Goal: Task Accomplishment & Management: Use online tool/utility

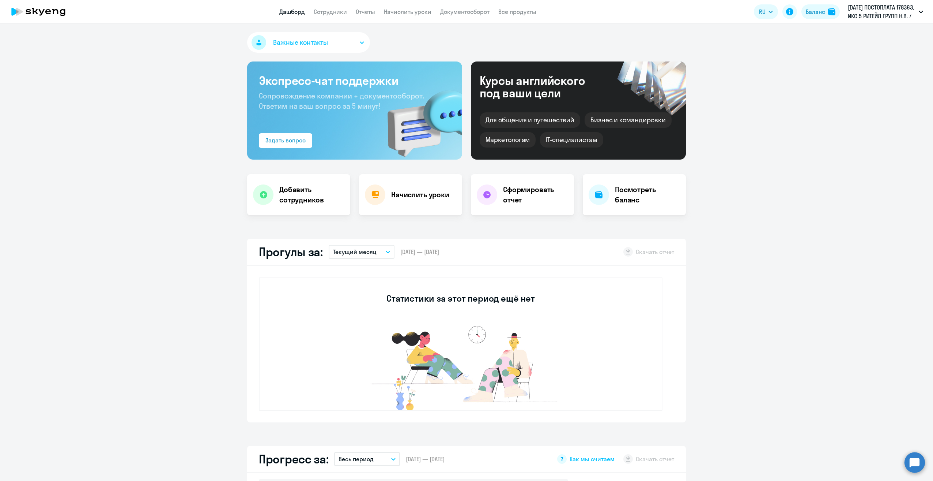
select select "30"
click at [341, 12] on link "Сотрудники" at bounding box center [330, 11] width 33 height 7
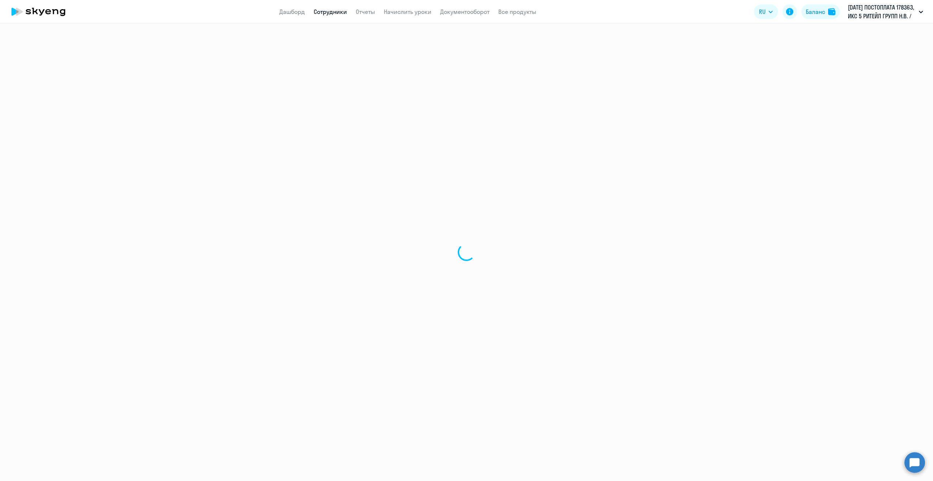
select select "30"
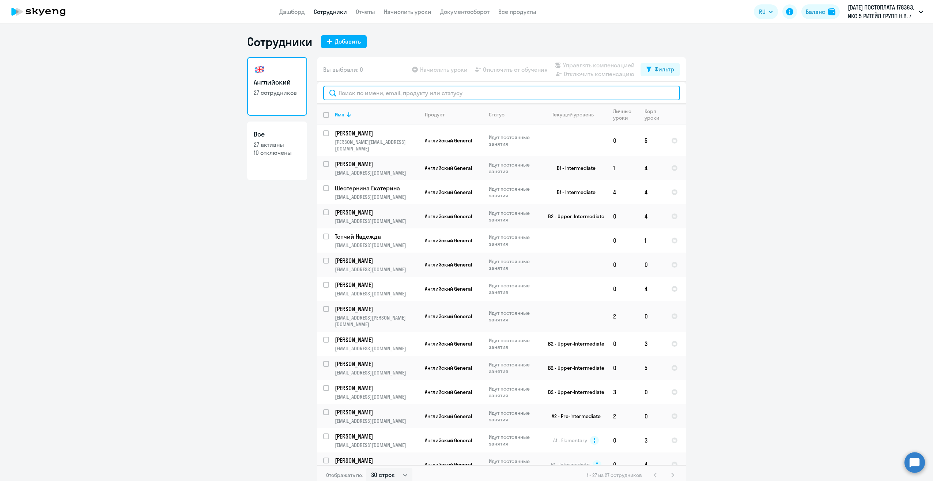
click at [369, 93] on input "text" at bounding box center [501, 93] width 357 height 15
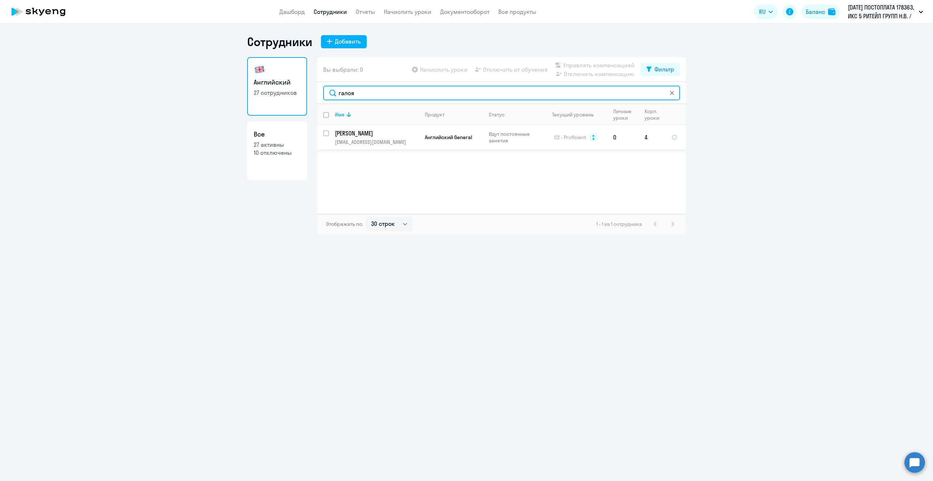
type input "галоя"
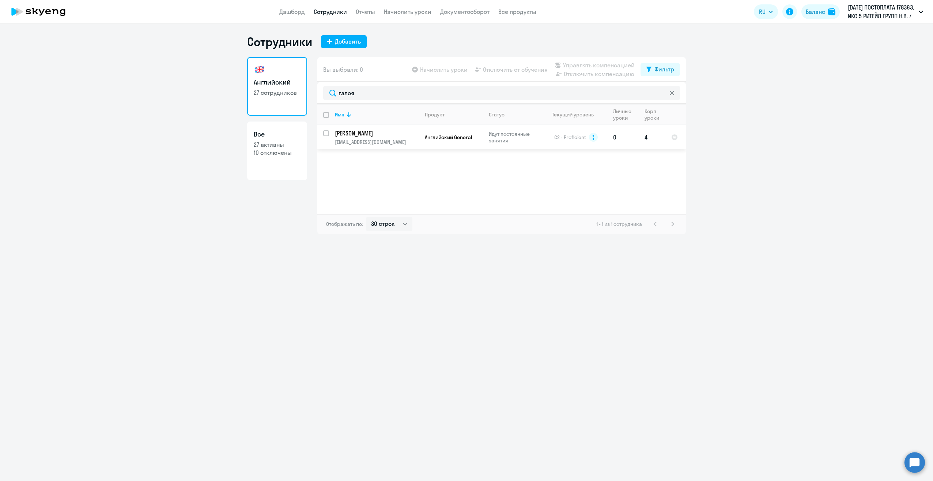
click at [365, 135] on p "[PERSON_NAME]" at bounding box center [376, 133] width 83 height 8
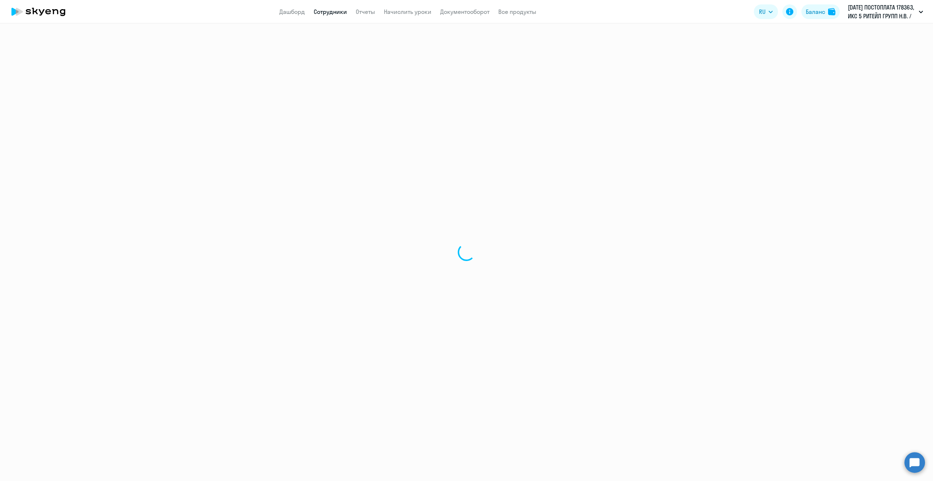
select select "english"
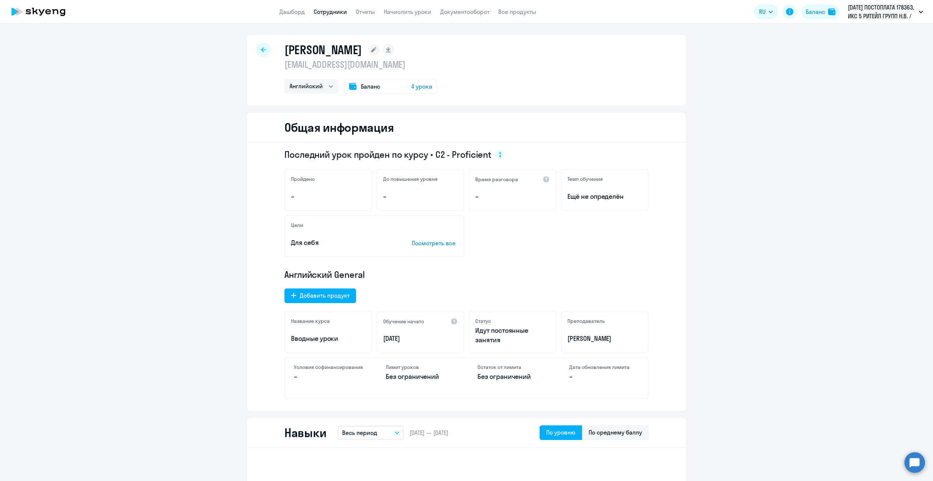
select select "30"
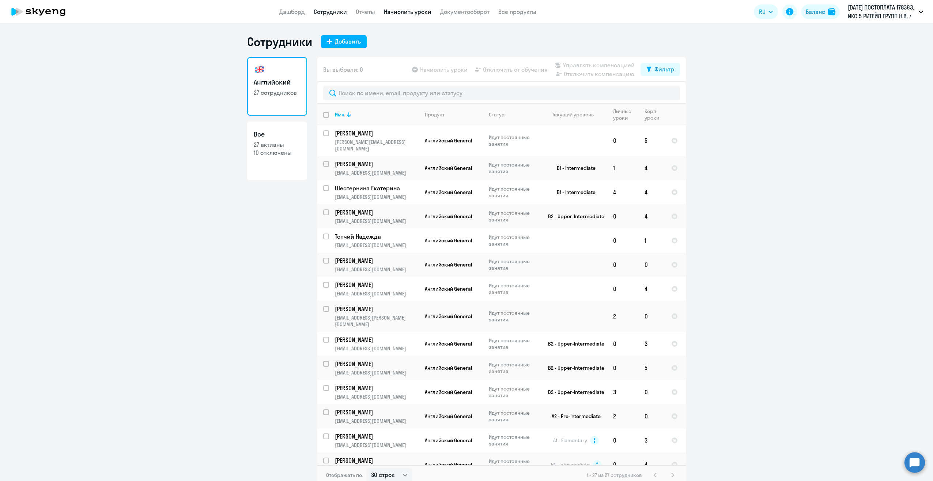
click at [390, 14] on link "Начислить уроки" at bounding box center [408, 11] width 48 height 7
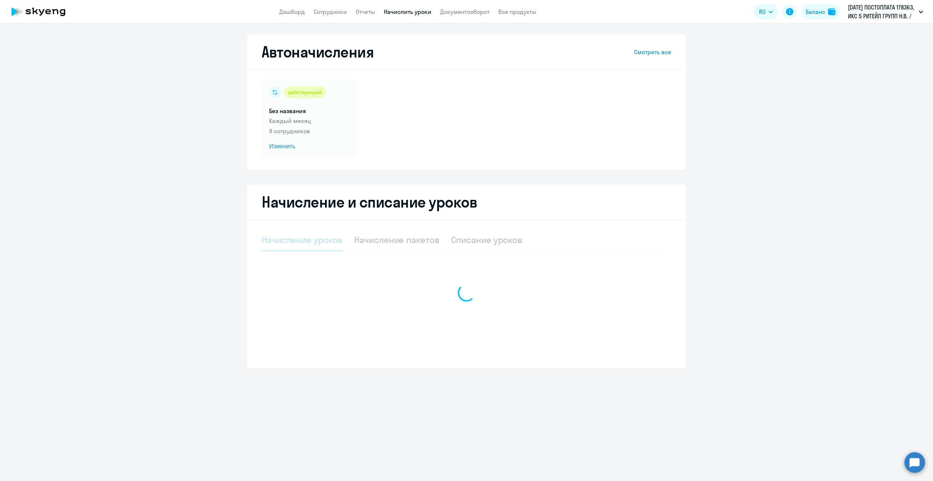
select select "10"
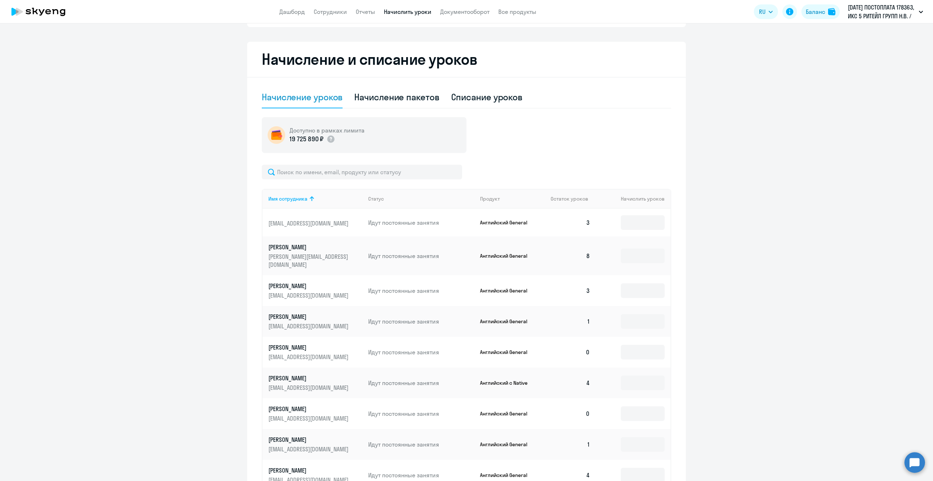
scroll to position [219, 0]
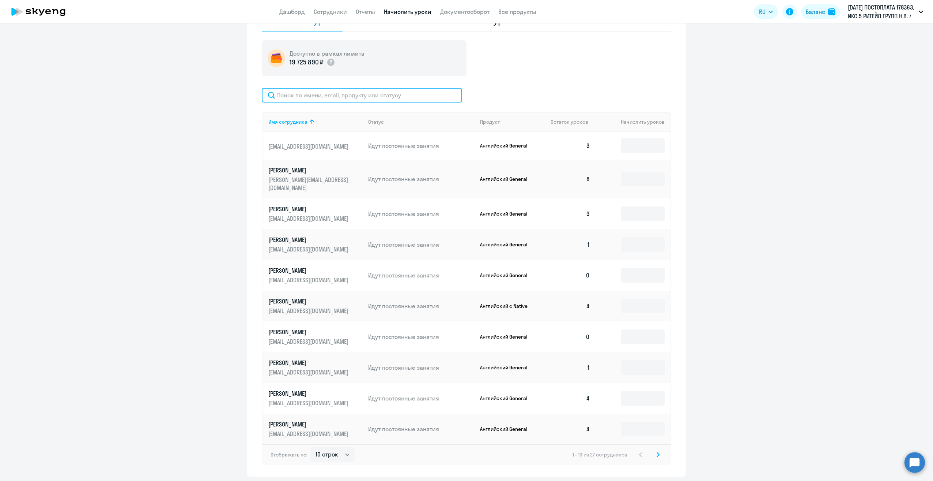
click at [300, 94] on input "text" at bounding box center [362, 95] width 200 height 15
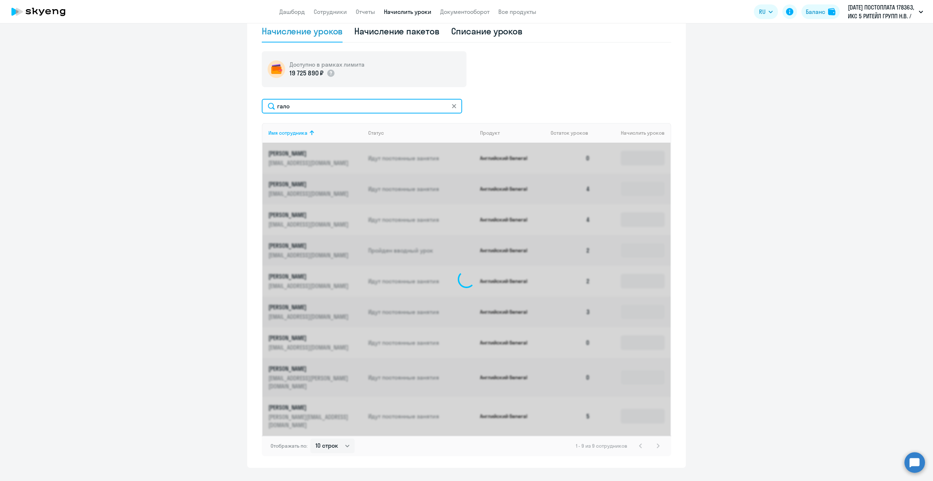
scroll to position [22, 0]
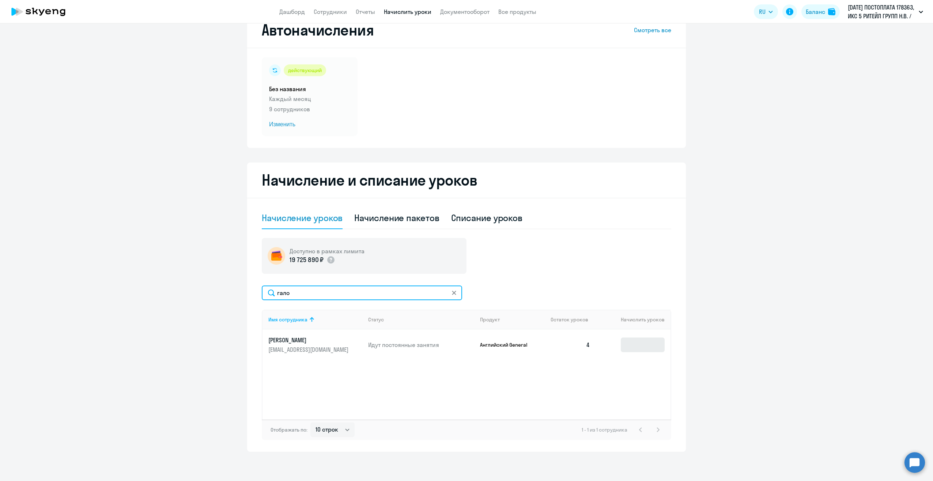
type input "гало"
click at [640, 345] on input at bounding box center [643, 344] width 44 height 15
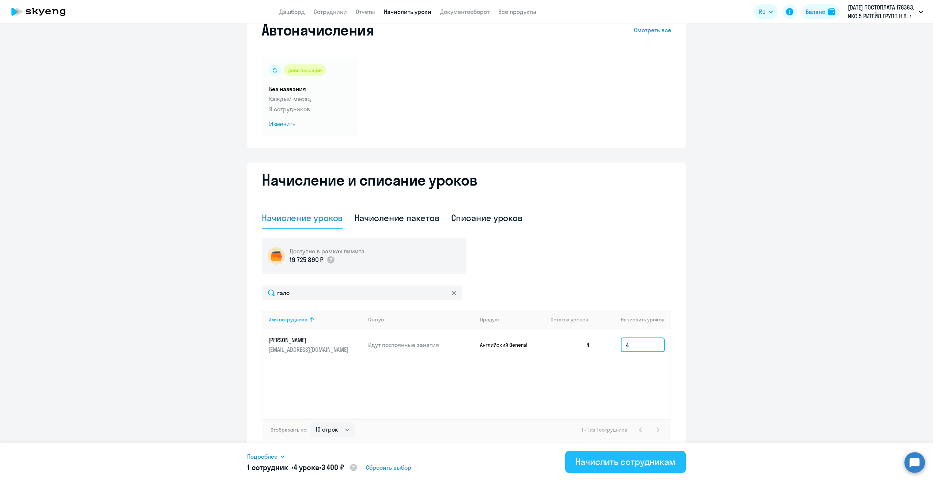
type input "4"
click at [641, 468] on button "Начислить сотрудникам" at bounding box center [625, 462] width 121 height 22
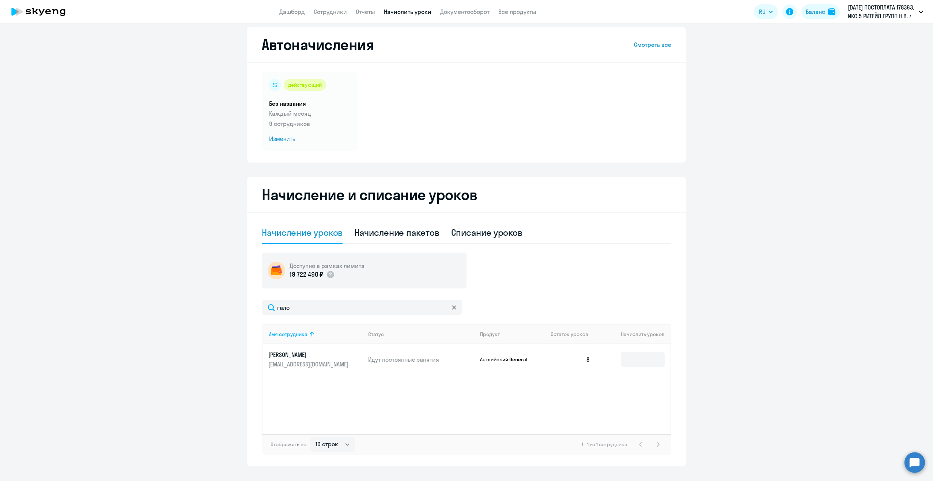
scroll to position [0, 0]
